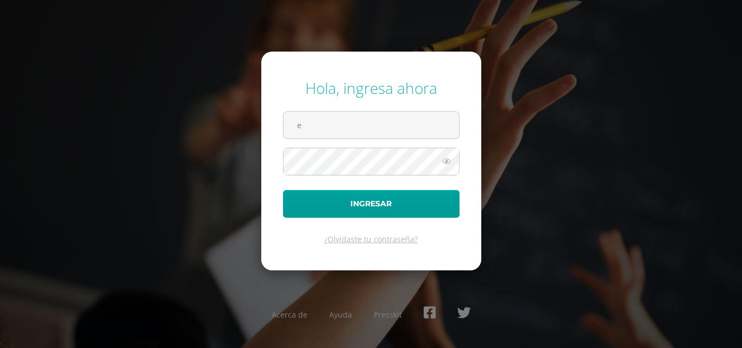
type input "[PERSON_NAME][EMAIL_ADDRESS][DOMAIN_NAME]"
click at [283, 190] on button "Ingresar" at bounding box center [371, 204] width 176 height 28
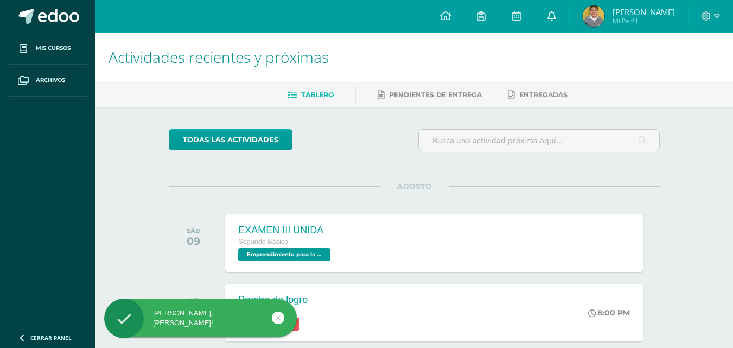
click at [552, 11] on link at bounding box center [552, 16] width 35 height 33
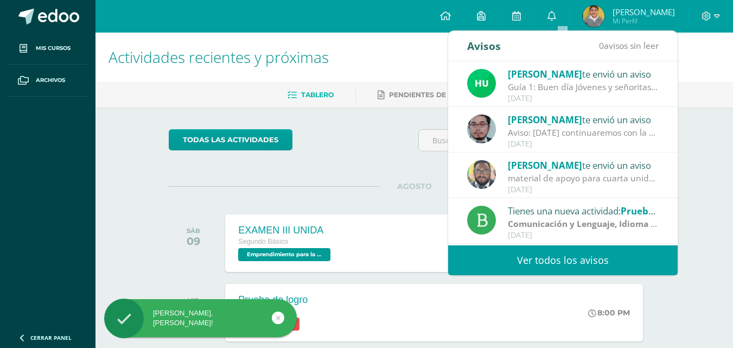
click at [593, 92] on div "Guía 1: Buen día Jóvenes y señoritas que San [PERSON_NAME] Y [PERSON_NAME] les …" at bounding box center [583, 87] width 151 height 12
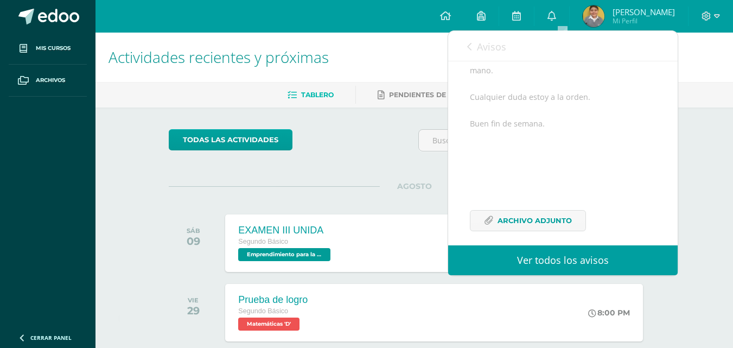
scroll to position [200, 0]
click at [531, 209] on span "Archivo Adjunto" at bounding box center [535, 210] width 74 height 20
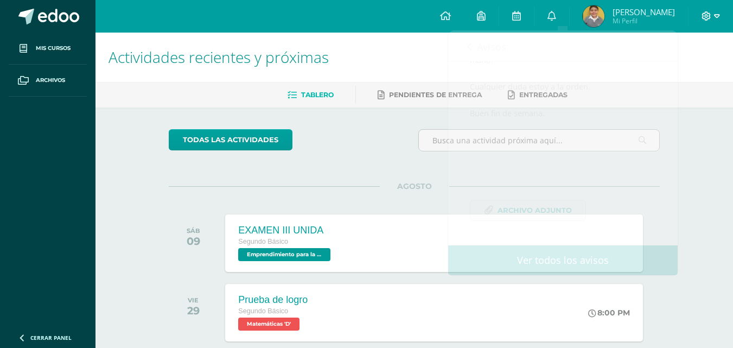
click at [707, 15] on icon at bounding box center [707, 16] width 10 height 10
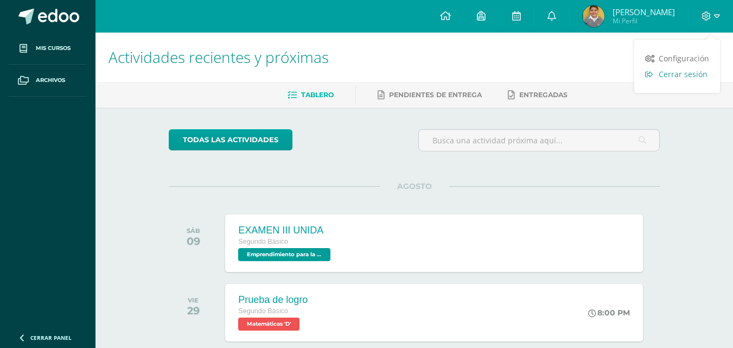
click at [686, 73] on span "Cerrar sesión" at bounding box center [683, 74] width 49 height 10
